Goal: Information Seeking & Learning: Learn about a topic

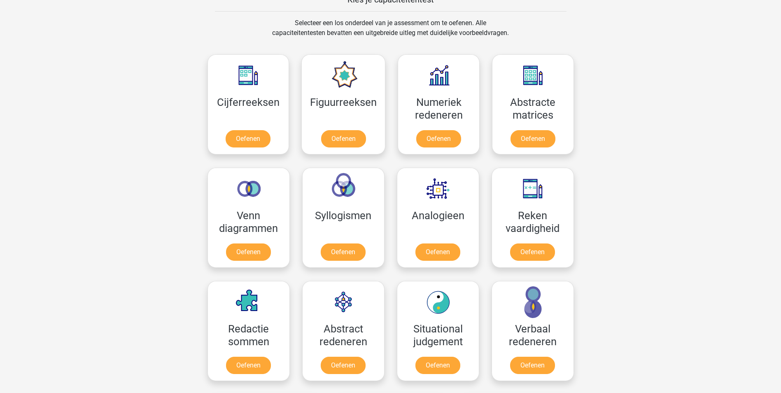
scroll to position [329, 0]
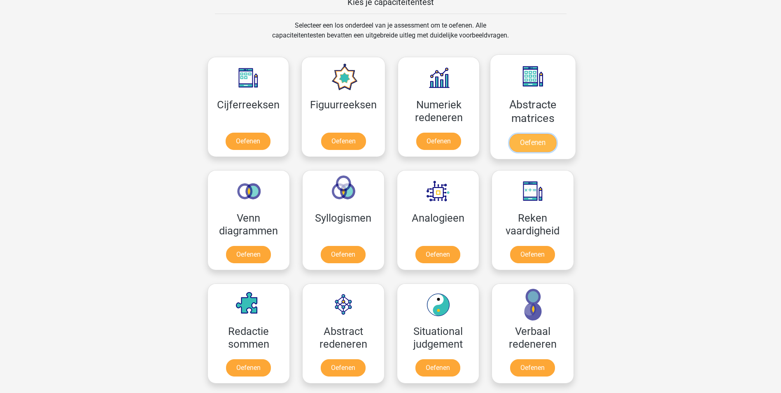
click at [537, 134] on link "Oefenen" at bounding box center [532, 143] width 47 height 18
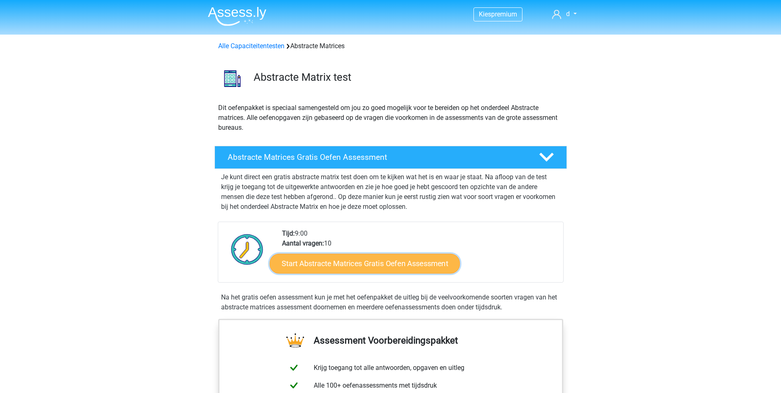
click at [430, 265] on link "Start Abstracte Matrices Gratis Oefen Assessment" at bounding box center [365, 263] width 190 height 20
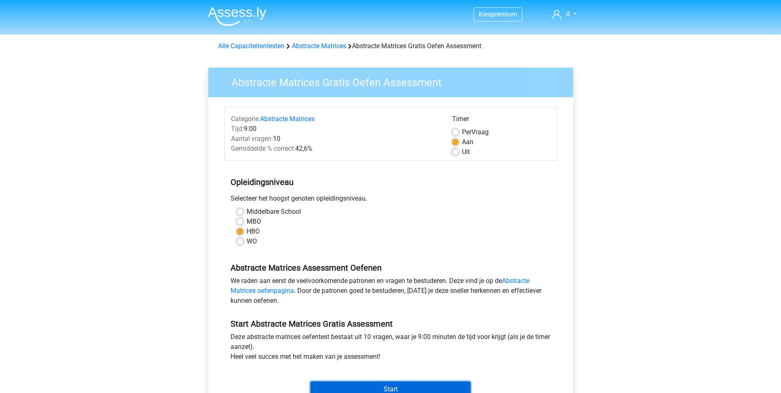
click at [362, 384] on input "Start" at bounding box center [390, 389] width 160 height 16
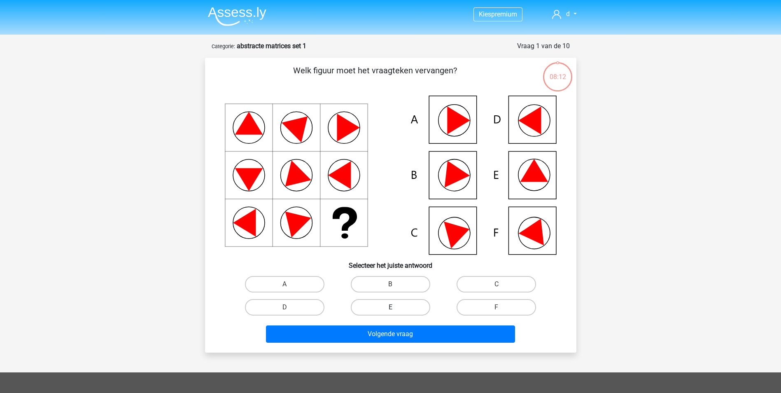
click at [418, 306] on label "E" at bounding box center [390, 307] width 79 height 16
click at [396, 307] on input "E" at bounding box center [392, 309] width 5 height 5
radio input "true"
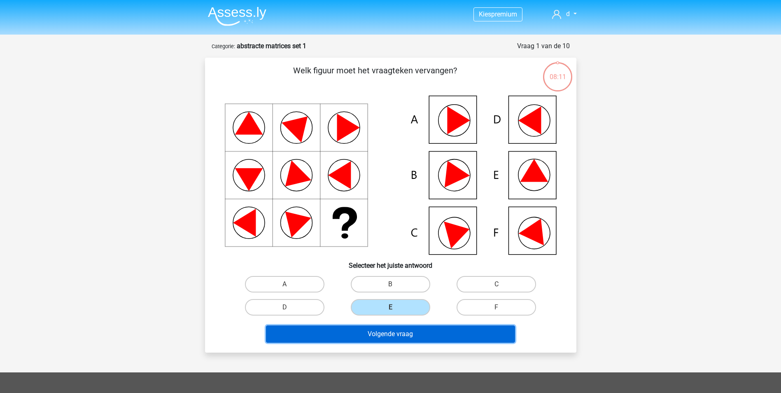
click at [424, 337] on button "Volgende vraag" at bounding box center [390, 333] width 249 height 17
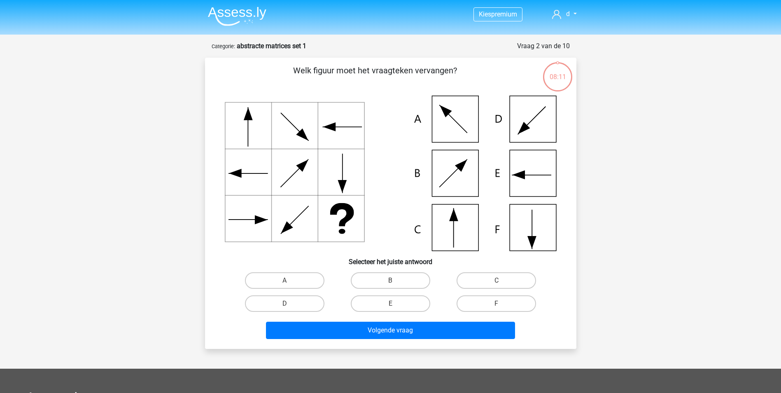
scroll to position [41, 0]
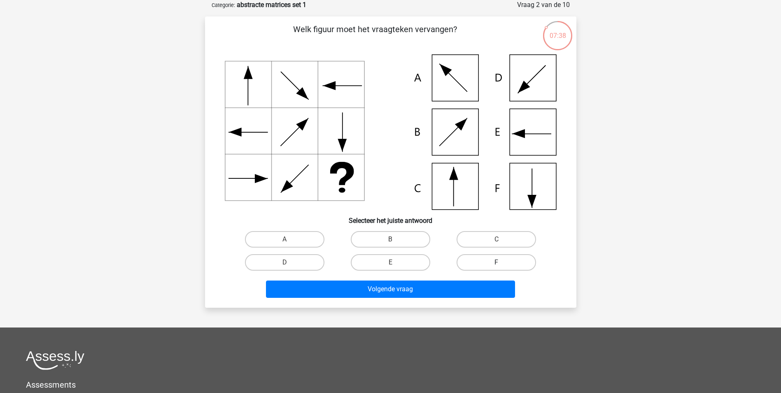
click at [512, 264] on label "F" at bounding box center [496, 262] width 79 height 16
click at [502, 264] on input "F" at bounding box center [499, 264] width 5 height 5
radio input "true"
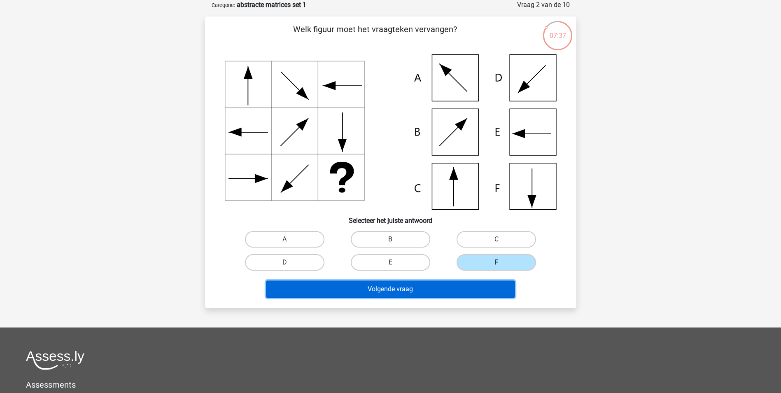
click at [504, 292] on button "Volgende vraag" at bounding box center [390, 288] width 249 height 17
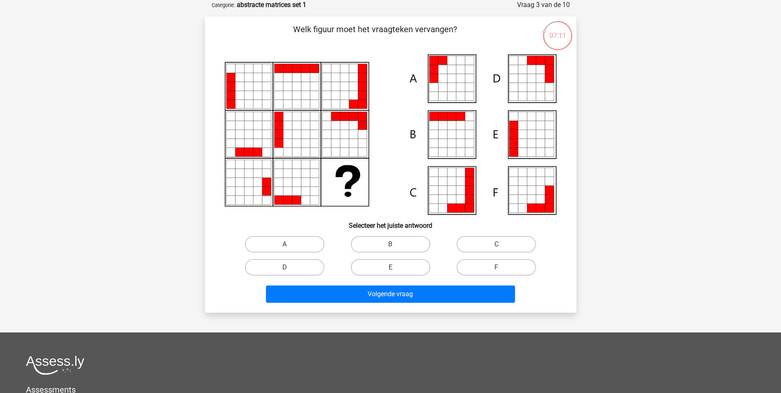
click at [536, 154] on icon at bounding box center [531, 152] width 9 height 9
click at [405, 263] on label "E" at bounding box center [390, 267] width 79 height 16
click at [396, 267] on input "E" at bounding box center [392, 269] width 5 height 5
radio input "true"
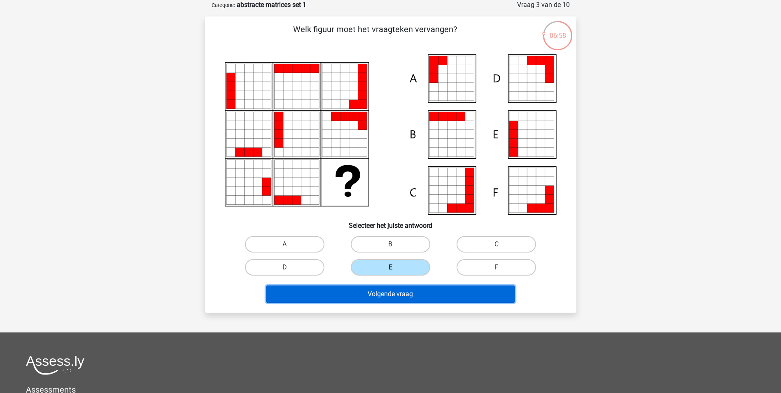
click at [406, 293] on button "Volgende vraag" at bounding box center [390, 293] width 249 height 17
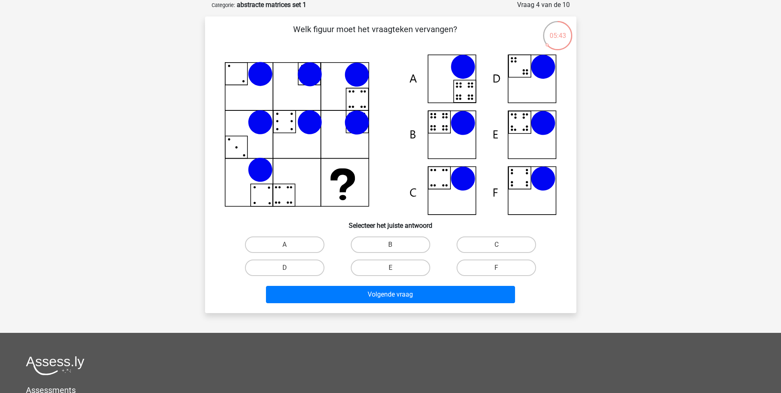
click at [478, 226] on div "Welk figuur moet het vraagteken vervangen?" at bounding box center [390, 164] width 365 height 283
drag, startPoint x: 478, startPoint y: 226, endPoint x: 480, endPoint y: 244, distance: 18.2
click at [480, 244] on label "C" at bounding box center [496, 244] width 79 height 16
click at [497, 245] on input "C" at bounding box center [499, 247] width 5 height 5
radio input "true"
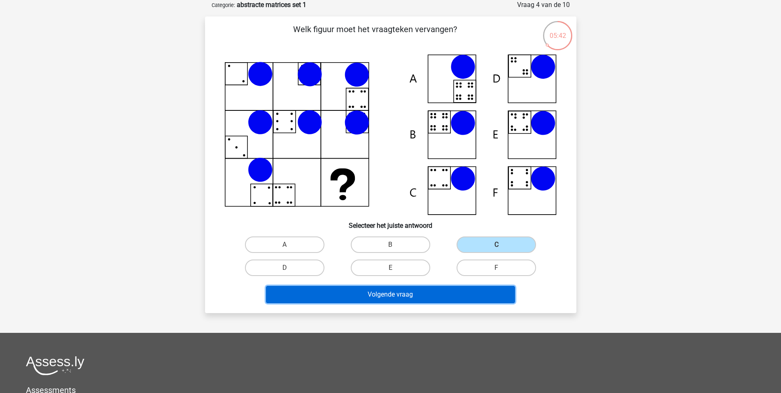
click at [456, 299] on button "Volgende vraag" at bounding box center [390, 294] width 249 height 17
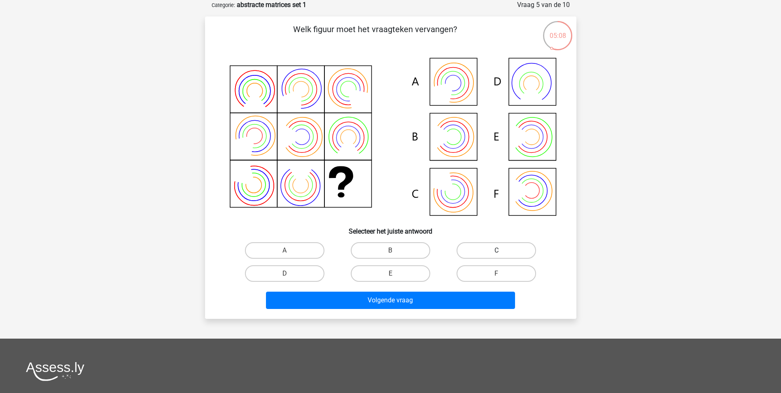
click at [500, 246] on label "C" at bounding box center [496, 250] width 79 height 16
click at [500, 250] on input "C" at bounding box center [499, 252] width 5 height 5
radio input "true"
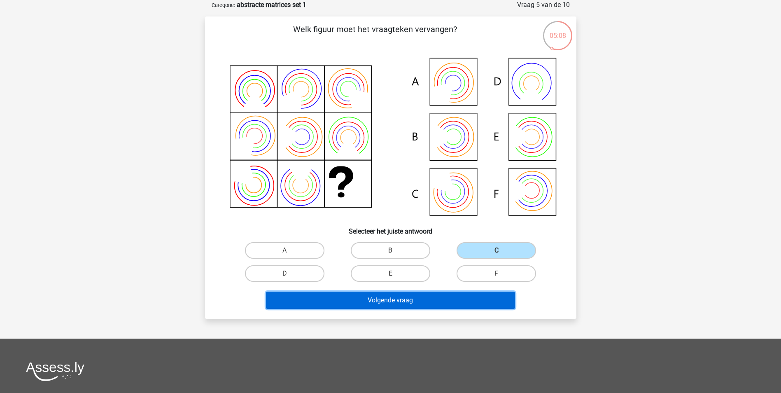
click at [467, 294] on button "Volgende vraag" at bounding box center [390, 300] width 249 height 17
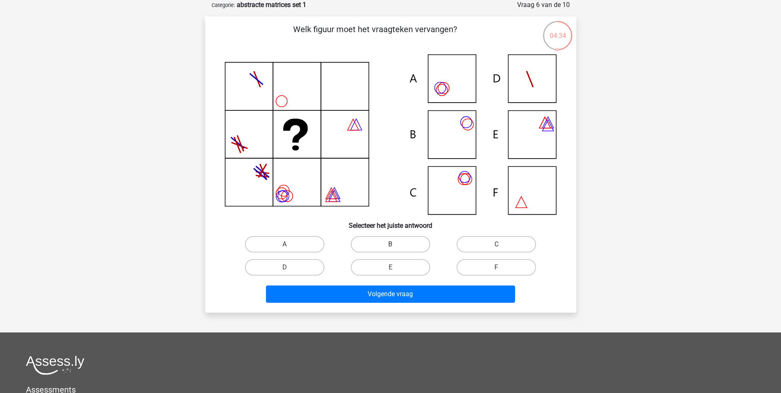
click at [406, 243] on label "B" at bounding box center [390, 244] width 79 height 16
click at [396, 244] on input "B" at bounding box center [392, 246] width 5 height 5
radio input "true"
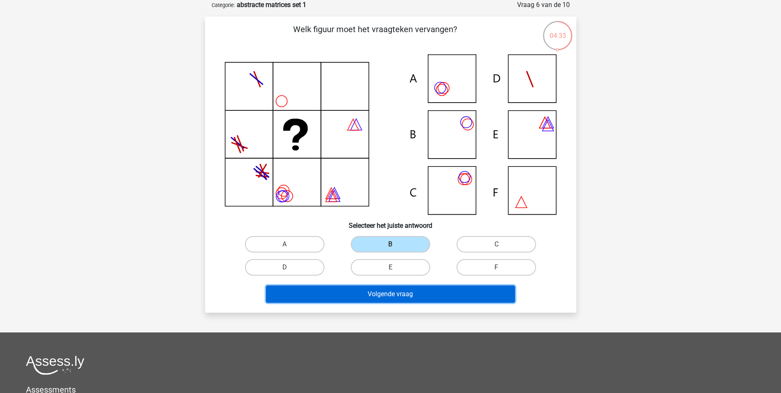
click at [403, 296] on button "Volgende vraag" at bounding box center [390, 293] width 249 height 17
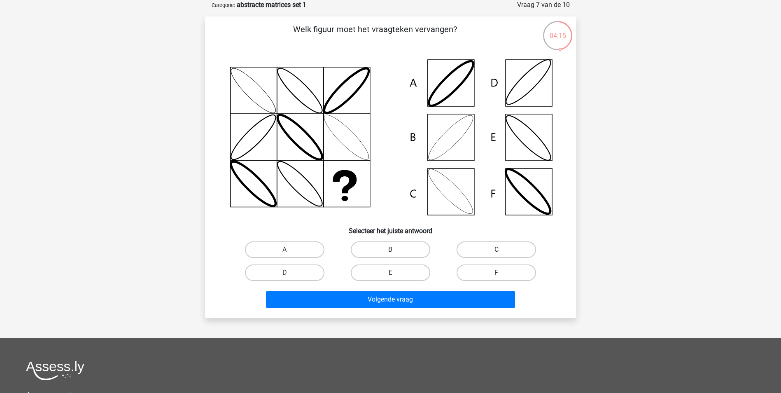
click at [467, 248] on label "C" at bounding box center [496, 249] width 79 height 16
click at [497, 250] on input "C" at bounding box center [499, 252] width 5 height 5
radio input "true"
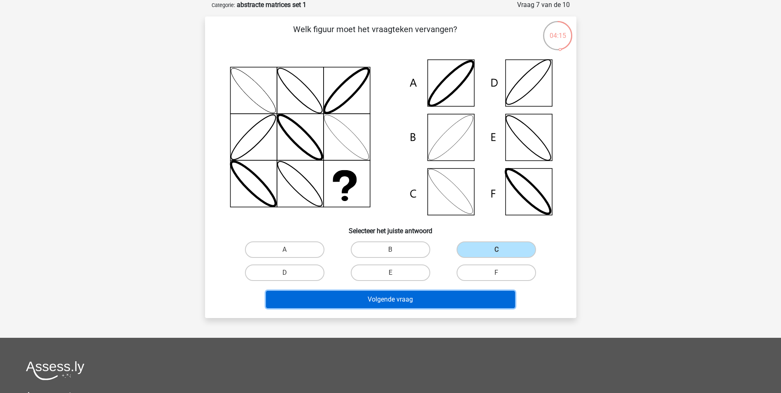
click at [448, 299] on button "Volgende vraag" at bounding box center [390, 299] width 249 height 17
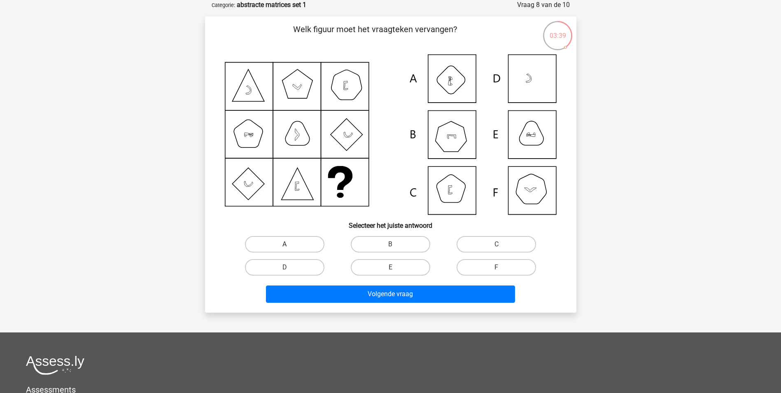
click at [315, 240] on label "A" at bounding box center [284, 244] width 79 height 16
click at [290, 244] on input "A" at bounding box center [287, 246] width 5 height 5
radio input "true"
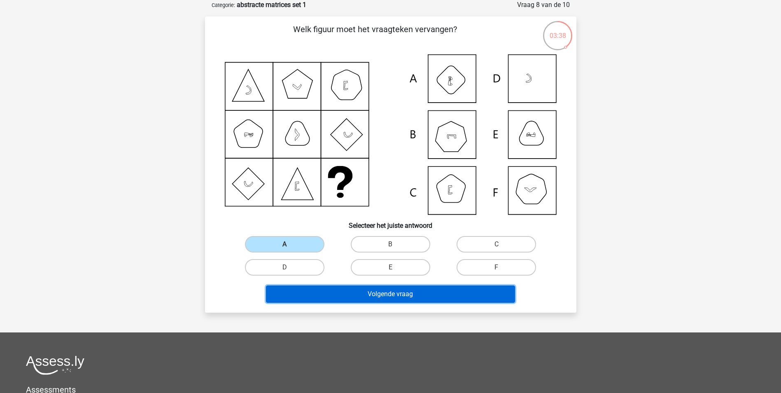
click at [358, 295] on button "Volgende vraag" at bounding box center [390, 293] width 249 height 17
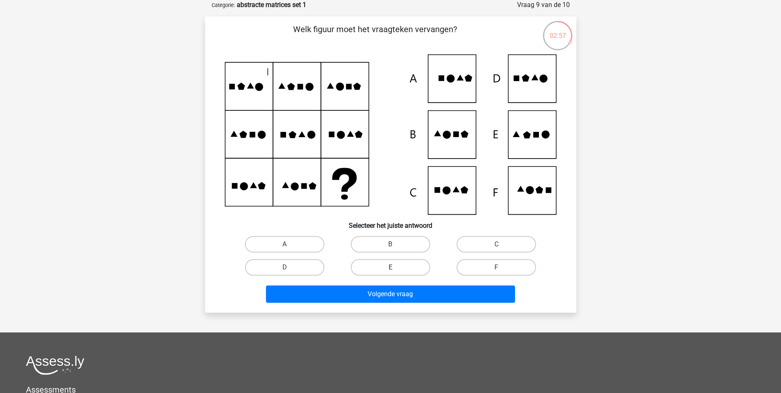
click at [404, 268] on label "E" at bounding box center [390, 267] width 79 height 16
click at [396, 268] on input "E" at bounding box center [392, 269] width 5 height 5
radio input "true"
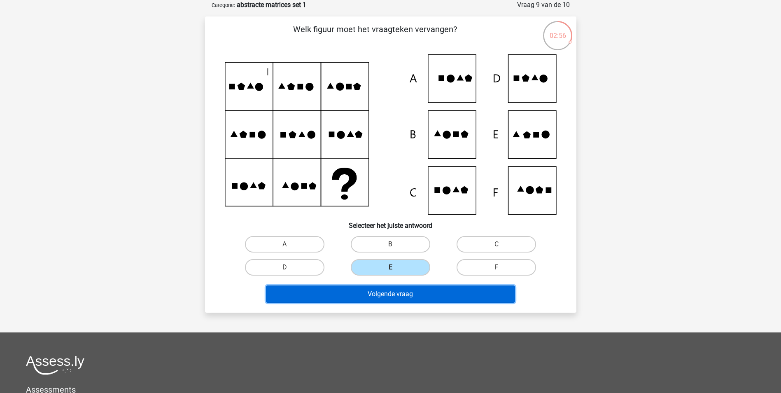
click at [403, 295] on button "Volgende vraag" at bounding box center [390, 293] width 249 height 17
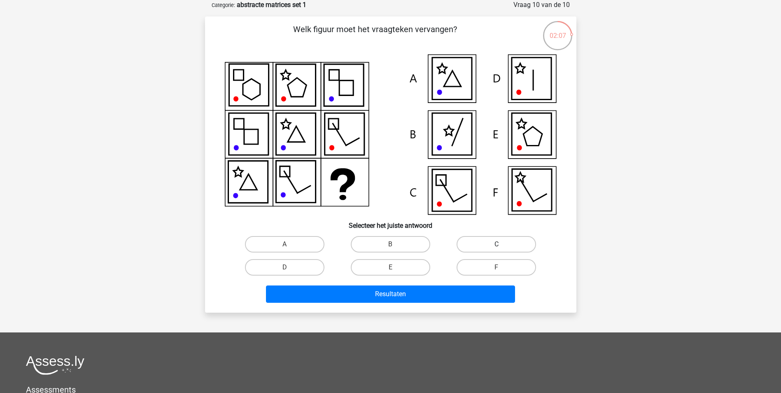
click at [482, 250] on label "C" at bounding box center [496, 244] width 79 height 16
click at [497, 250] on input "C" at bounding box center [499, 246] width 5 height 5
radio input "true"
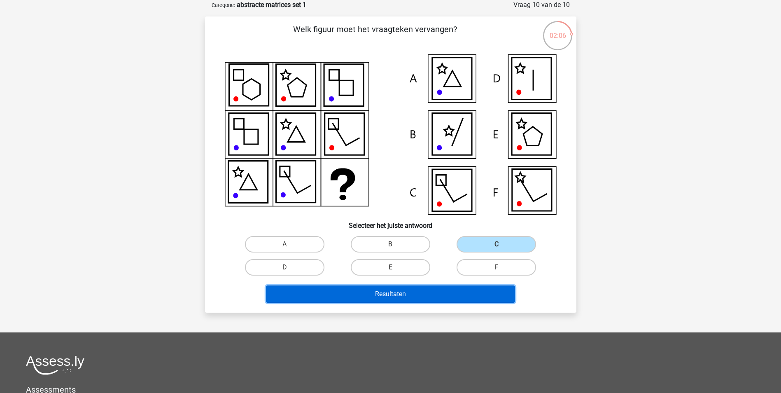
click at [462, 294] on button "Resultaten" at bounding box center [390, 293] width 249 height 17
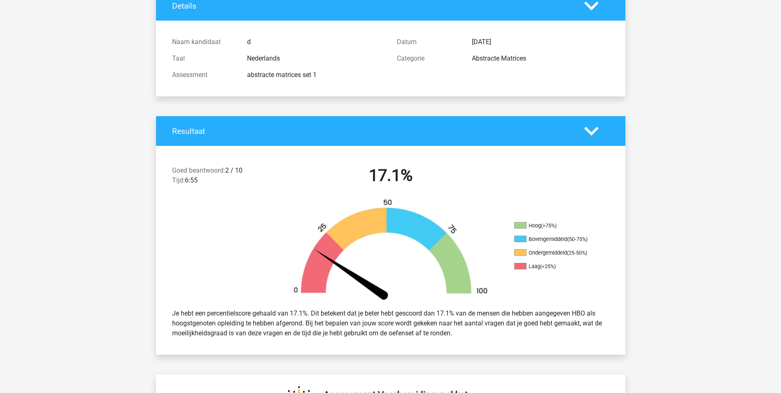
scroll to position [82, 0]
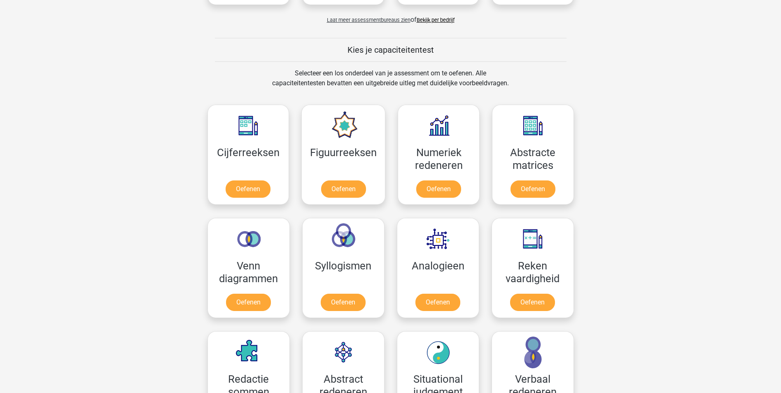
scroll to position [329, 0]
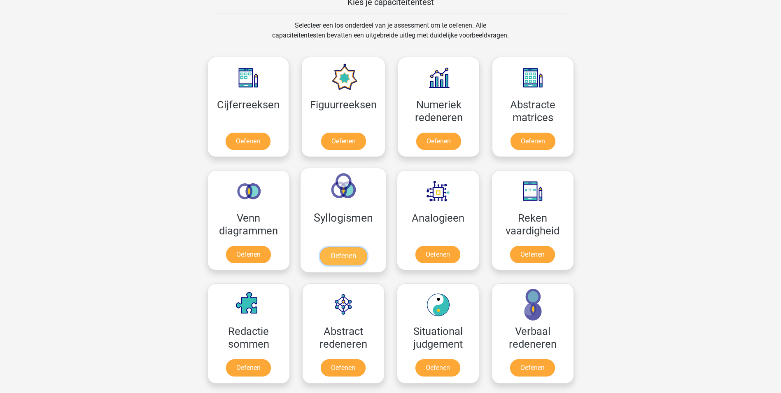
click at [338, 247] on link "Oefenen" at bounding box center [343, 256] width 47 height 18
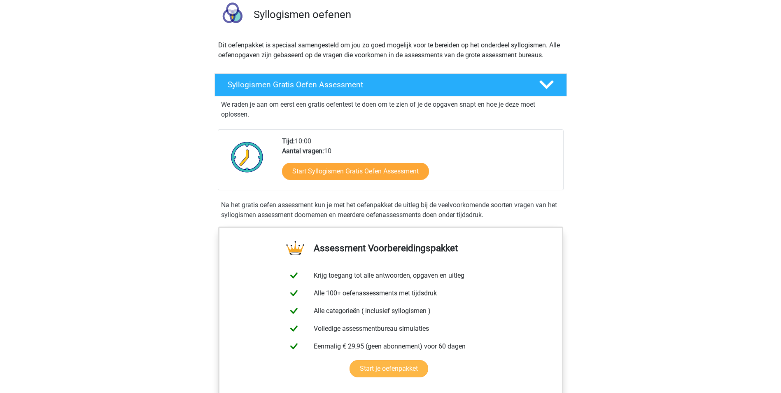
scroll to position [82, 0]
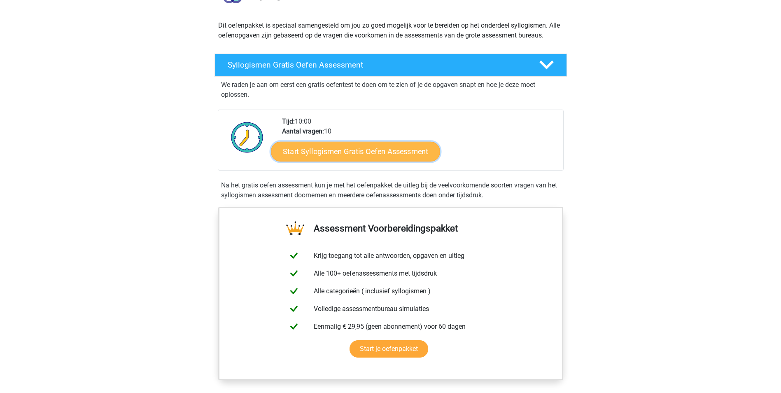
click at [356, 155] on link "Start Syllogismen Gratis Oefen Assessment" at bounding box center [355, 151] width 169 height 20
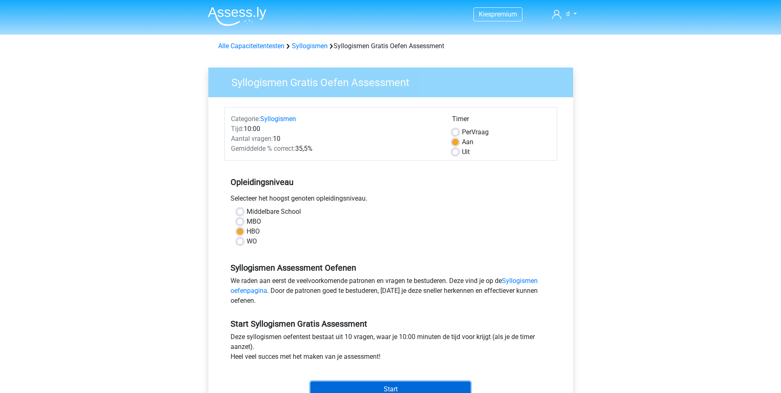
click at [397, 386] on input "Start" at bounding box center [390, 389] width 160 height 16
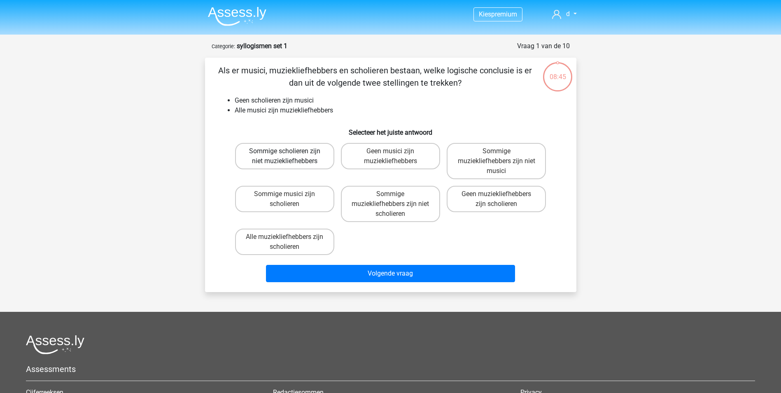
click at [305, 149] on label "Sommige scholieren zijn niet muziekliefhebbers" at bounding box center [284, 156] width 99 height 26
click at [290, 151] on input "Sommige scholieren zijn niet muziekliefhebbers" at bounding box center [287, 153] width 5 height 5
radio input "true"
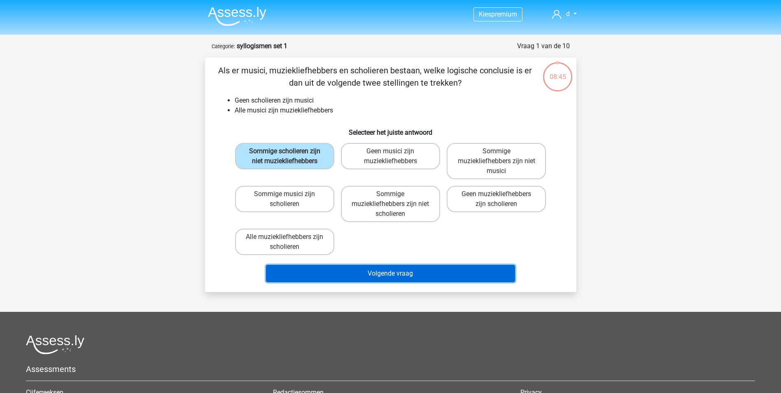
click at [404, 282] on button "Volgende vraag" at bounding box center [390, 273] width 249 height 17
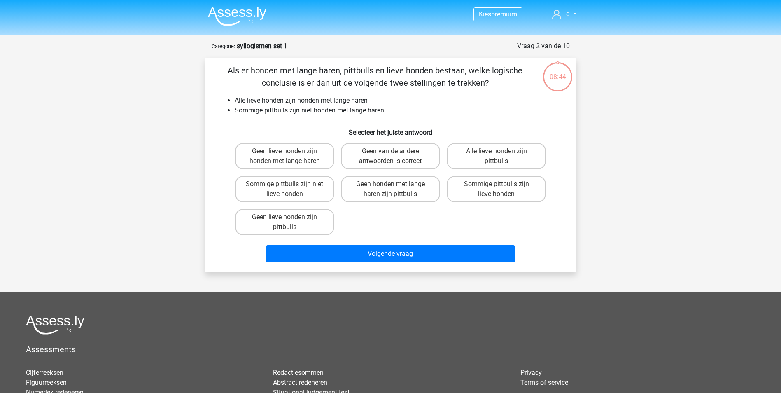
scroll to position [41, 0]
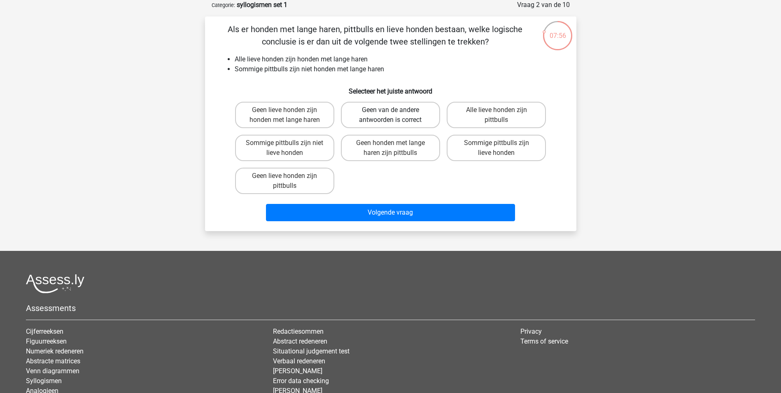
click at [420, 117] on label "Geen van de andere antwoorden is correct" at bounding box center [390, 115] width 99 height 26
click at [396, 115] on input "Geen van de andere antwoorden is correct" at bounding box center [392, 112] width 5 height 5
radio input "true"
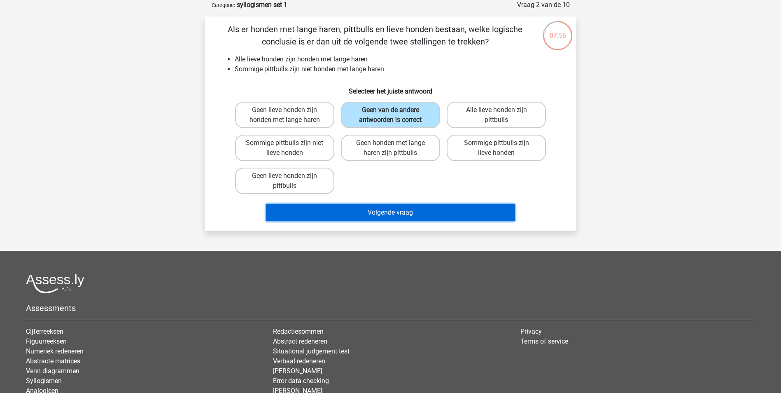
click at [431, 209] on button "Volgende vraag" at bounding box center [390, 212] width 249 height 17
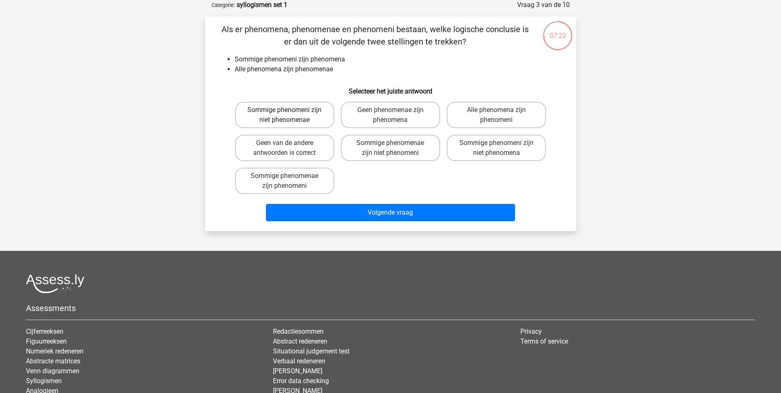
click at [292, 114] on label "Sommige phenomeni zijn niet phenomenae" at bounding box center [284, 115] width 99 height 26
click at [290, 114] on input "Sommige phenomeni zijn niet phenomenae" at bounding box center [287, 112] width 5 height 5
radio input "true"
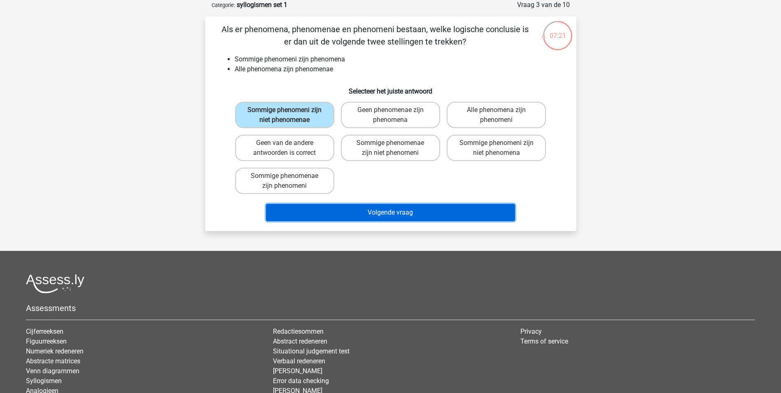
click at [318, 207] on button "Volgende vraag" at bounding box center [390, 212] width 249 height 17
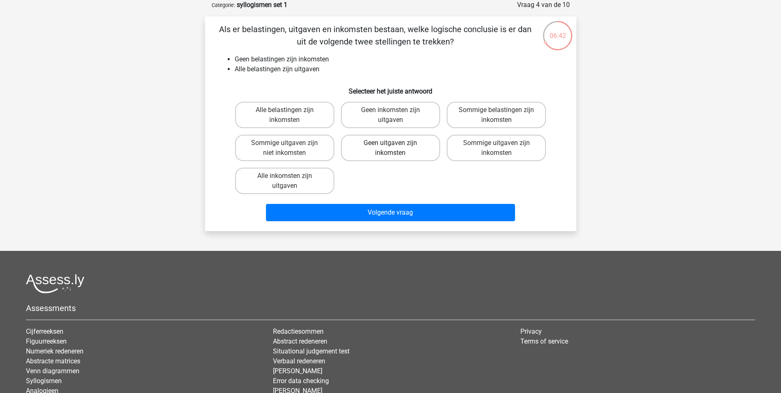
click at [405, 153] on label "Geen uitgaven zijn inkomsten" at bounding box center [390, 148] width 99 height 26
click at [396, 148] on input "Geen uitgaven zijn inkomsten" at bounding box center [392, 145] width 5 height 5
radio input "true"
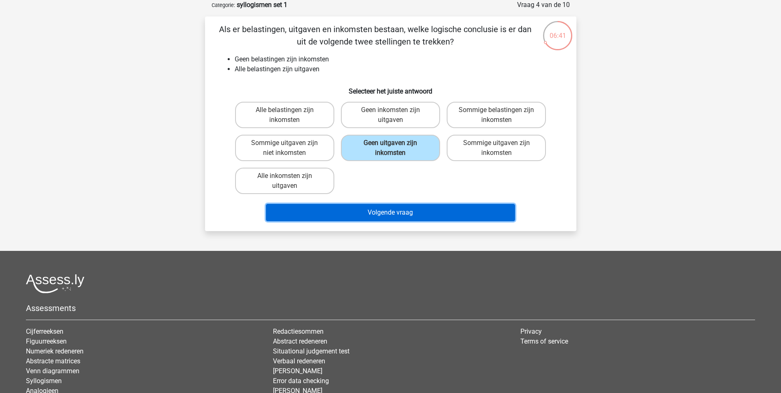
click at [400, 212] on button "Volgende vraag" at bounding box center [390, 212] width 249 height 17
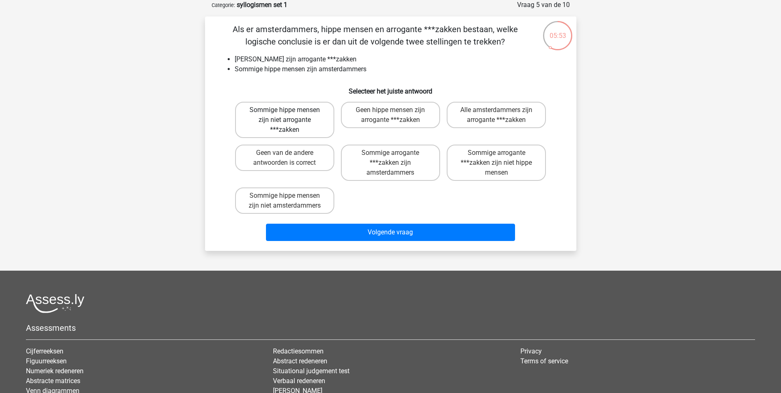
click at [282, 120] on label "Sommige hippe mensen zijn niet arrogante ***zakken" at bounding box center [284, 120] width 99 height 36
click at [285, 115] on input "Sommige hippe mensen zijn niet arrogante ***zakken" at bounding box center [287, 112] width 5 height 5
radio input "true"
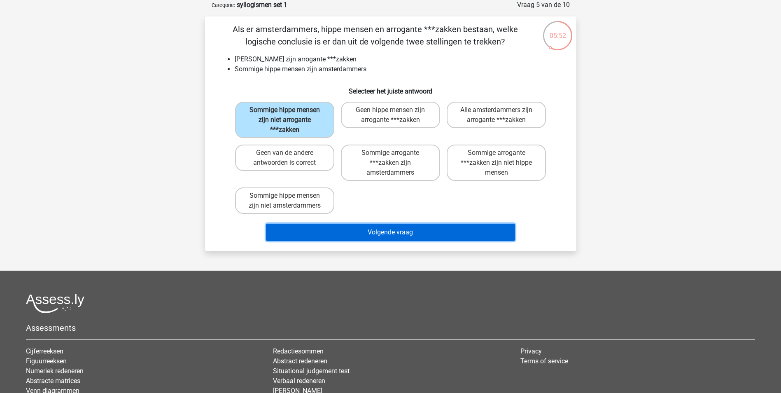
click at [350, 226] on button "Volgende vraag" at bounding box center [390, 232] width 249 height 17
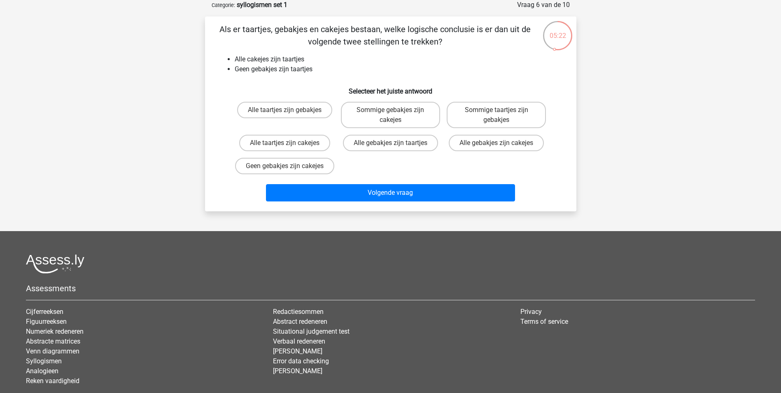
click at [445, 158] on div "Alle taartjes zijn gebakjes Sommige gebakjes zijn cakejes Sommige taartjes zijn…" at bounding box center [391, 137] width 318 height 79
click at [317, 143] on label "Alle taartjes zijn cakejes" at bounding box center [284, 143] width 91 height 16
click at [290, 143] on input "Alle taartjes zijn cakejes" at bounding box center [287, 145] width 5 height 5
radio input "true"
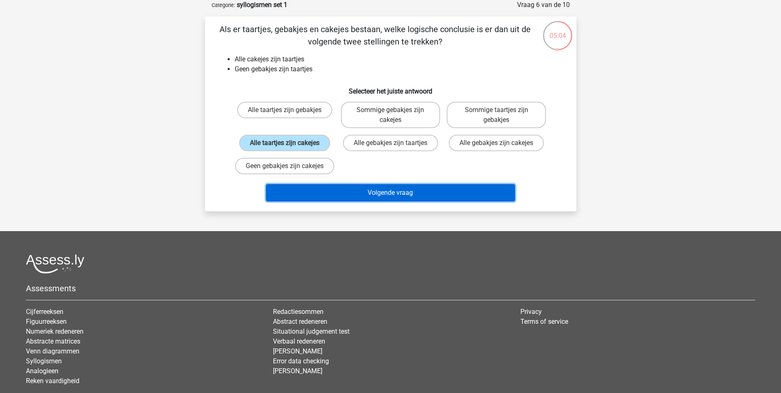
click at [350, 198] on button "Volgende vraag" at bounding box center [390, 192] width 249 height 17
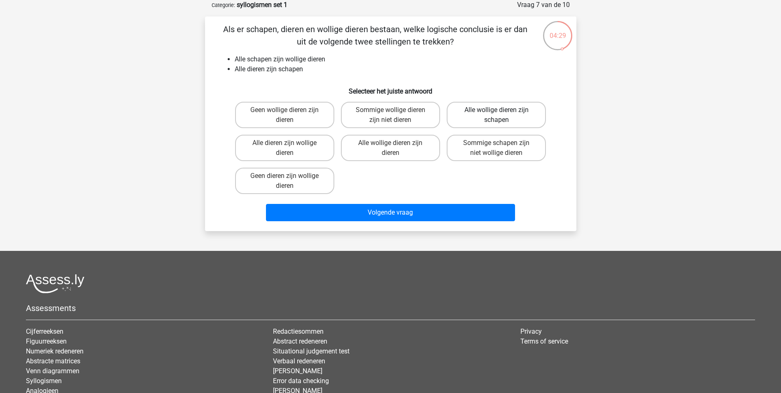
drag, startPoint x: 495, startPoint y: 146, endPoint x: 521, endPoint y: 127, distance: 32.8
click at [521, 128] on div "Geen wollige dieren zijn dieren Sommige wollige dieren zijn niet dieren Alle wo…" at bounding box center [391, 147] width 318 height 99
click at [529, 117] on label "Alle wollige dieren zijn schapen" at bounding box center [496, 115] width 99 height 26
click at [502, 115] on input "Alle wollige dieren zijn schapen" at bounding box center [499, 112] width 5 height 5
radio input "true"
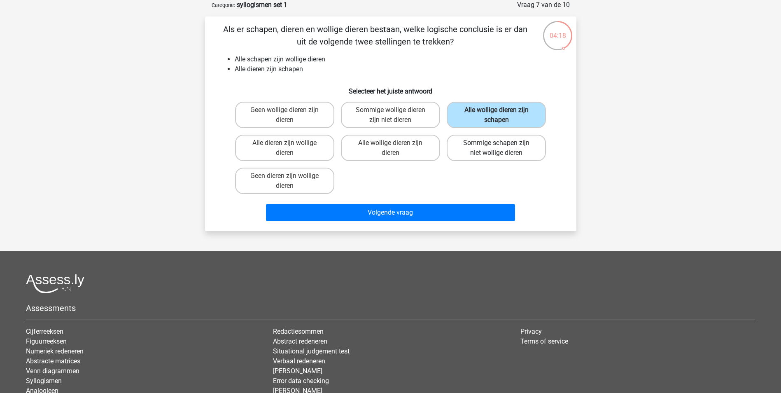
click at [473, 154] on label "Sommige schapen zijn niet wollige dieren" at bounding box center [496, 148] width 99 height 26
click at [497, 148] on input "Sommige schapen zijn niet wollige dieren" at bounding box center [499, 145] width 5 height 5
radio input "true"
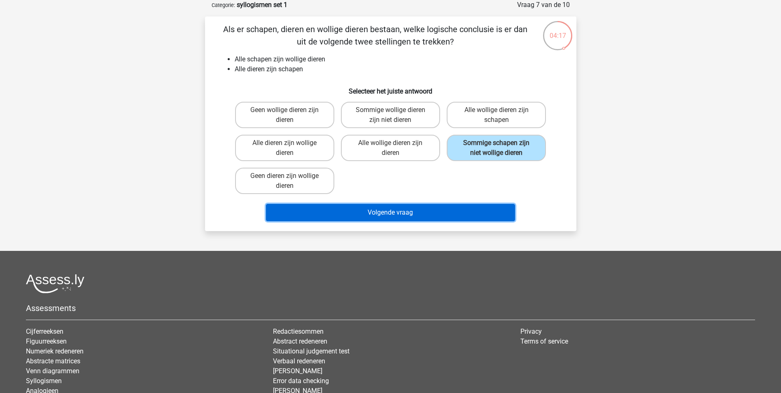
click at [444, 217] on button "Volgende vraag" at bounding box center [390, 212] width 249 height 17
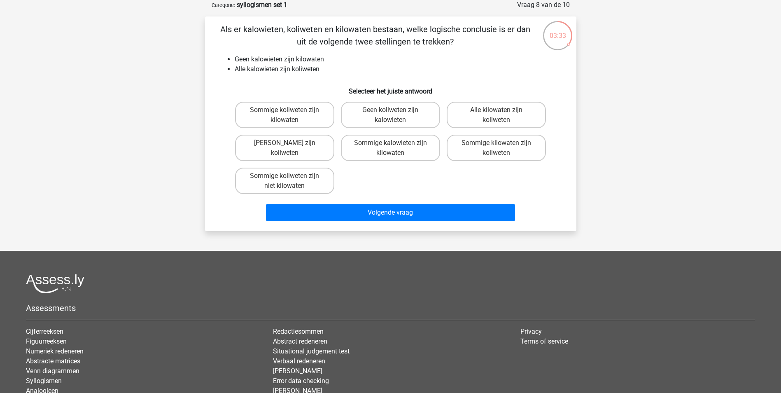
drag, startPoint x: 428, startPoint y: 166, endPoint x: 422, endPoint y: 172, distance: 8.4
click at [422, 172] on div "Sommige koliweten zijn kilowaten Geen koliweten zijn kalowieten Alle kilowaten …" at bounding box center [391, 147] width 318 height 99
click at [407, 110] on label "Geen koliweten zijn kalowieten" at bounding box center [390, 115] width 99 height 26
click at [396, 110] on input "Geen koliweten zijn kalowieten" at bounding box center [392, 112] width 5 height 5
radio input "true"
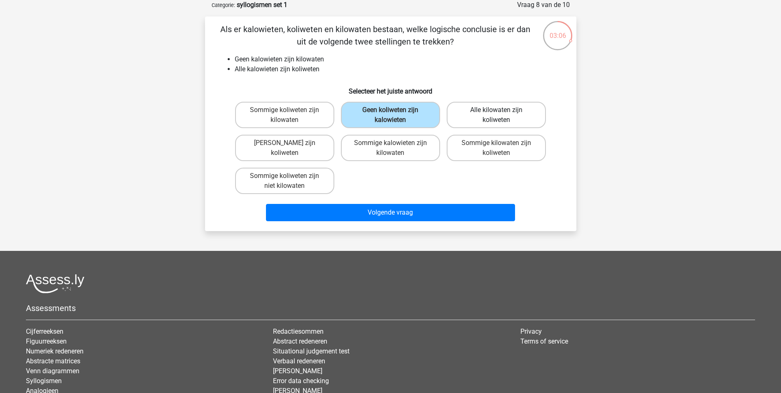
click at [466, 112] on label "Alle kilowaten zijn koliweten" at bounding box center [496, 115] width 99 height 26
click at [497, 112] on input "Alle kilowaten zijn koliweten" at bounding box center [499, 112] width 5 height 5
radio input "true"
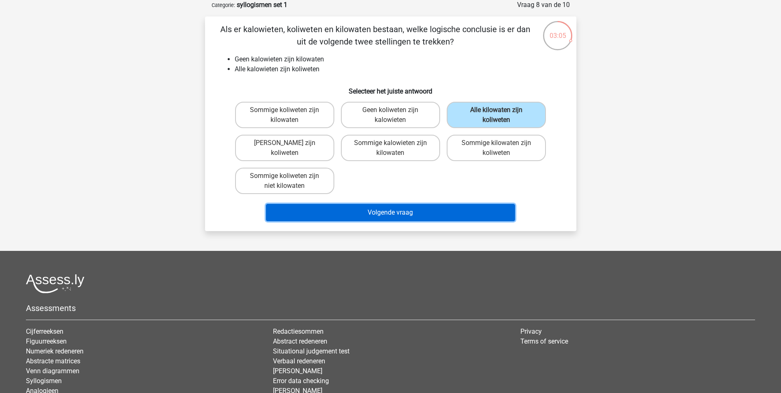
click at [426, 217] on button "Volgende vraag" at bounding box center [390, 212] width 249 height 17
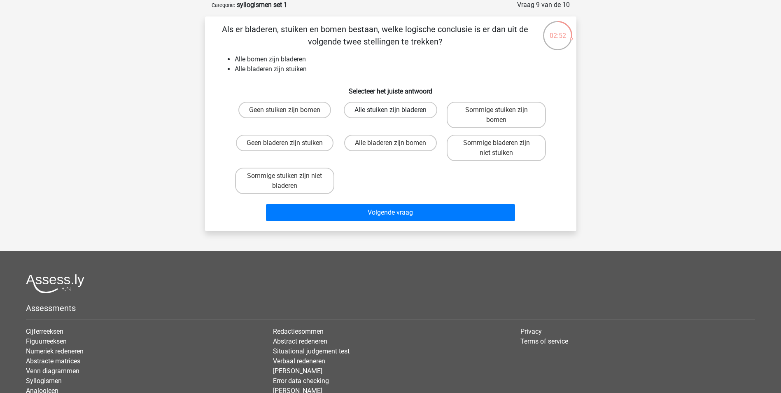
click at [405, 110] on label "Alle stuiken zijn bladeren" at bounding box center [390, 110] width 93 height 16
click at [396, 110] on input "Alle stuiken zijn bladeren" at bounding box center [392, 112] width 5 height 5
radio input "true"
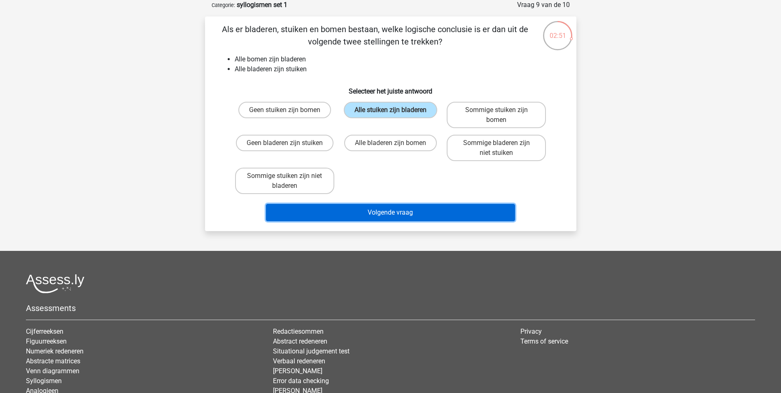
click at [399, 210] on button "Volgende vraag" at bounding box center [390, 212] width 249 height 17
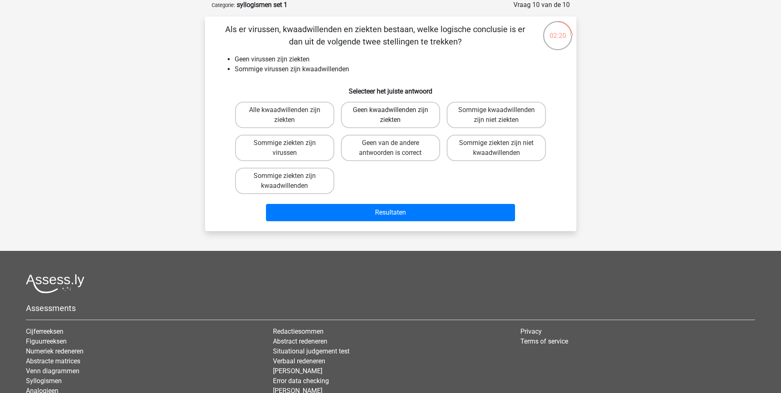
click at [392, 117] on label "Geen kwaadwillenden zijn ziekten" at bounding box center [390, 115] width 99 height 26
click at [392, 115] on input "Geen kwaadwillenden zijn ziekten" at bounding box center [392, 112] width 5 height 5
radio input "true"
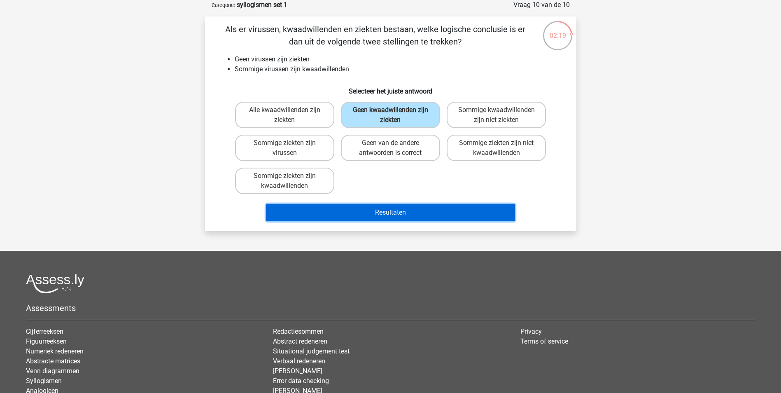
click at [400, 208] on button "Resultaten" at bounding box center [390, 212] width 249 height 17
